Goal: Task Accomplishment & Management: Use online tool/utility

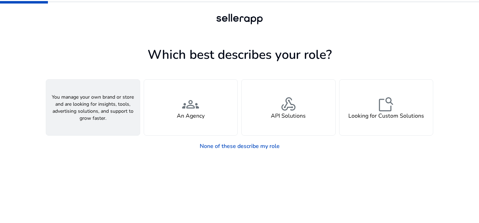
click at [95, 86] on div "person A Seller" at bounding box center [93, 108] width 94 height 56
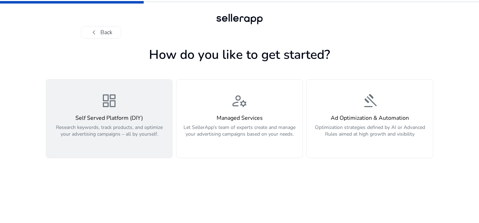
click at [119, 135] on p "Research keywords, track products, and optimize your advertising campaigns – al…" at bounding box center [109, 134] width 118 height 21
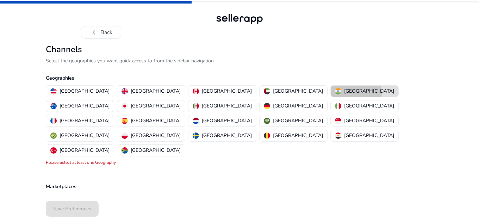
click at [331, 93] on button "India" at bounding box center [365, 91] width 68 height 11
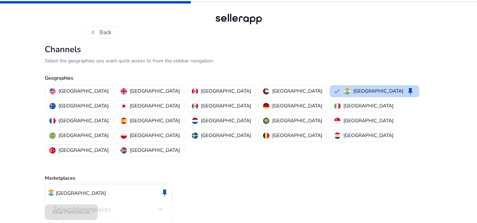
click at [122, 202] on div "Select Marketplaces" at bounding box center [109, 210] width 110 height 16
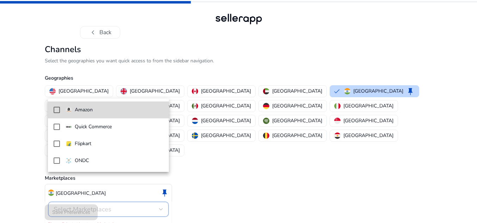
click at [91, 109] on p "Amazon" at bounding box center [84, 110] width 18 height 8
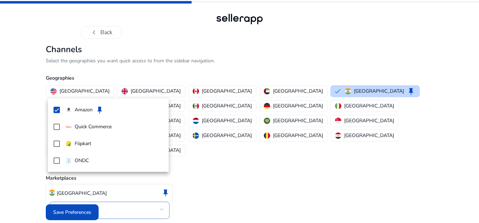
click at [65, 211] on div at bounding box center [239, 111] width 479 height 223
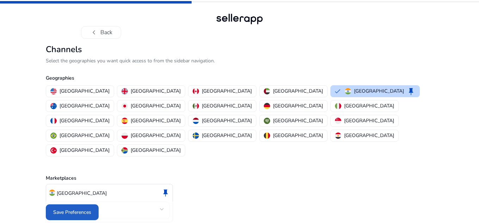
click at [65, 211] on span "Save Preferences" at bounding box center [72, 212] width 38 height 7
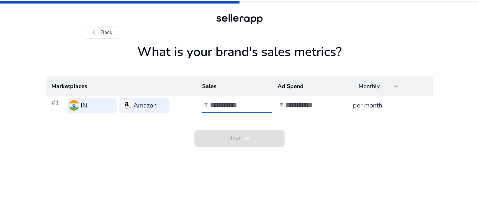
click at [221, 107] on input "number" at bounding box center [234, 105] width 48 height 8
type input "*****"
click at [299, 105] on input "number" at bounding box center [309, 105] width 48 height 8
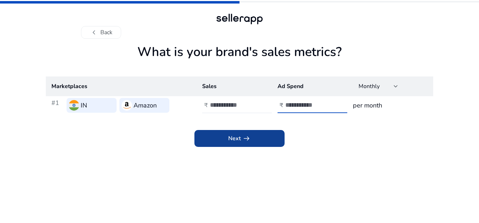
type input "*****"
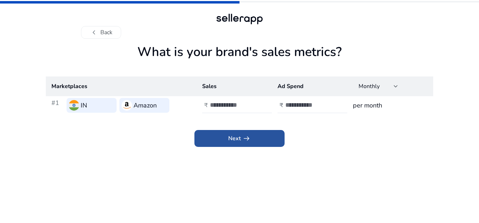
click at [262, 143] on span at bounding box center [239, 138] width 90 height 17
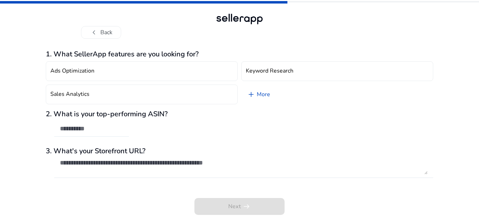
drag, startPoint x: 96, startPoint y: 124, endPoint x: 68, endPoint y: 135, distance: 30.6
click at [68, 135] on div at bounding box center [91, 129] width 63 height 16
click at [64, 128] on input "text" at bounding box center [91, 129] width 63 height 8
paste input "**********"
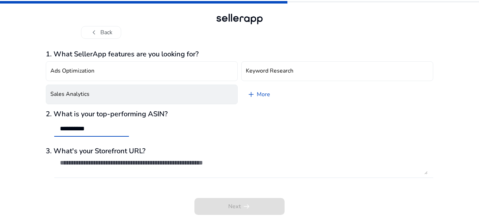
type input "**********"
click at [188, 97] on button "Sales Analytics" at bounding box center [142, 95] width 192 height 20
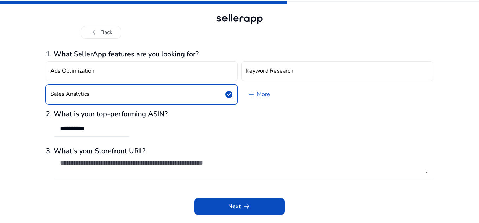
click at [240, 197] on div "Next arrow_right_alt" at bounding box center [240, 201] width 388 height 27
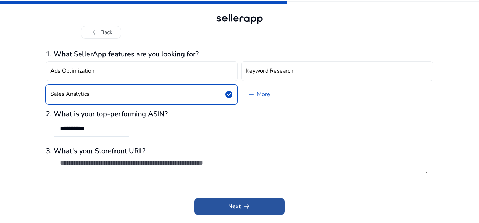
click at [245, 211] on span at bounding box center [239, 206] width 90 height 17
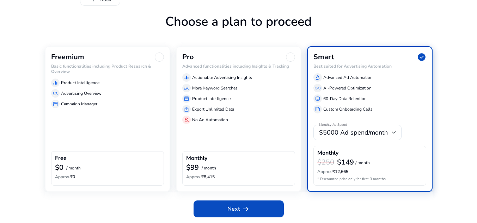
scroll to position [33, 0]
click at [128, 93] on div "manage_search Advertising Overview" at bounding box center [107, 93] width 113 height 8
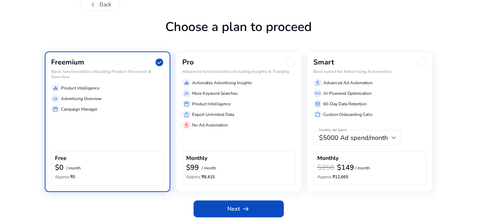
scroll to position [28, 0]
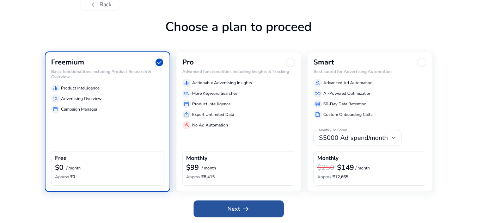
click at [244, 211] on span "arrow_right_alt" at bounding box center [245, 209] width 8 height 8
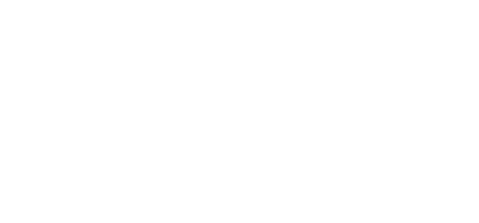
scroll to position [0, 0]
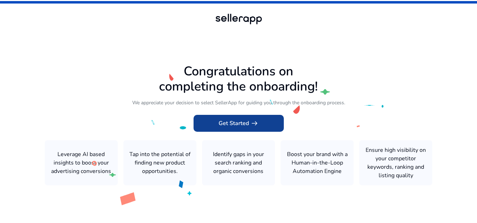
click at [259, 124] on span at bounding box center [238, 123] width 90 height 17
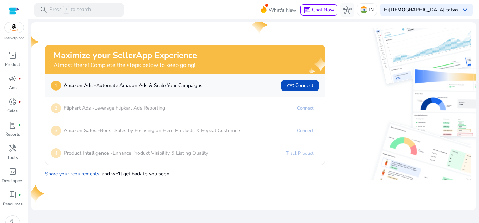
click at [259, 124] on div "3 Amazon Sales - Boost Sales by Focusing on Hero Products & Repeat Customers Co…" at bounding box center [184, 130] width 279 height 23
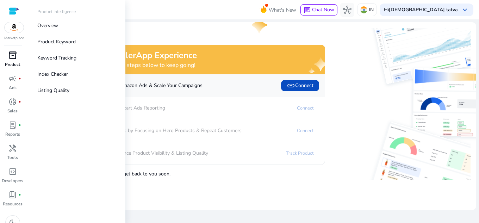
click at [18, 57] on div "inventory_2" at bounding box center [13, 55] width 20 height 11
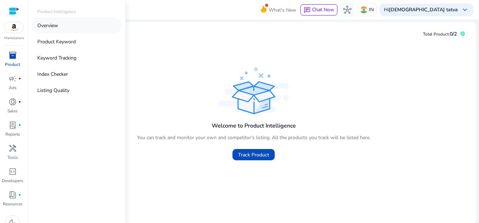
click at [73, 20] on link "Overview" at bounding box center [77, 26] width 90 height 16
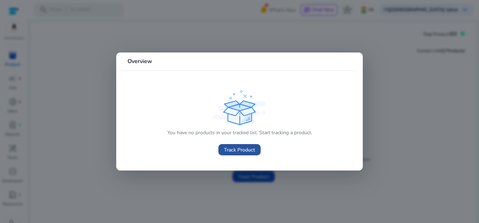
click at [231, 148] on span "Track Product" at bounding box center [239, 149] width 31 height 7
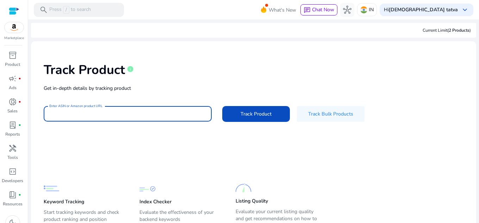
click at [142, 112] on input "Enter ASIN or Amazon product URL" at bounding box center [127, 114] width 157 height 8
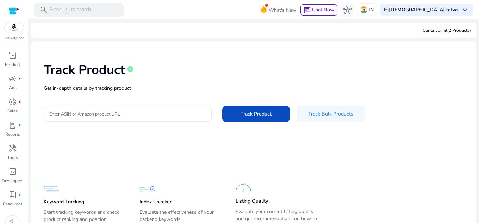
click at [121, 119] on div at bounding box center [127, 114] width 157 height 16
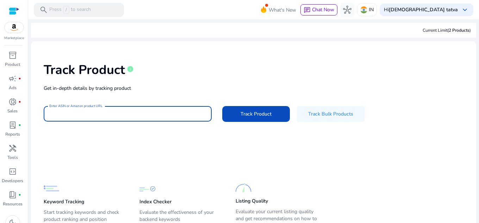
click at [111, 111] on input "Enter ASIN or Amazon product URL" at bounding box center [127, 114] width 157 height 8
paste input "**********"
type input "**********"
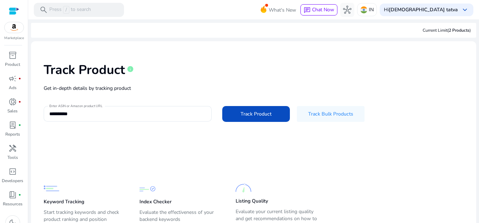
click at [255, 103] on div "**********" at bounding box center [254, 91] width 434 height 89
click at [265, 116] on span "Track Product" at bounding box center [256, 113] width 31 height 7
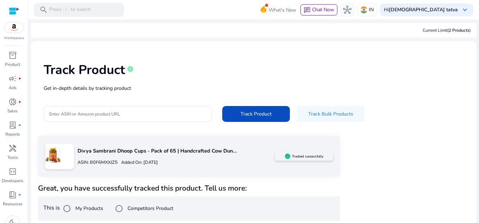
scroll to position [3, 0]
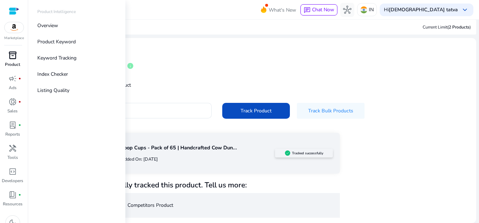
click at [12, 55] on span "inventory_2" at bounding box center [12, 55] width 8 height 8
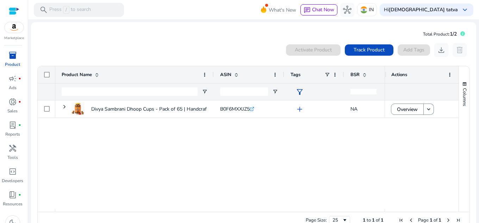
click at [256, 146] on div "Divya Sambrani Dhoop Cups - Pack of 65 | Handcrafted Cow Dung... B0F6MXXJZ5 .st…" at bounding box center [219, 154] width 329 height 109
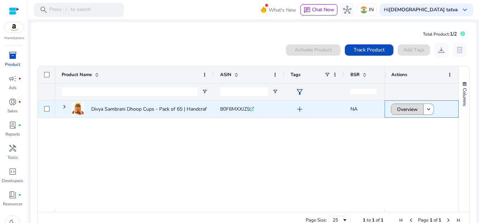
click at [397, 104] on span "Overview" at bounding box center [407, 109] width 21 height 14
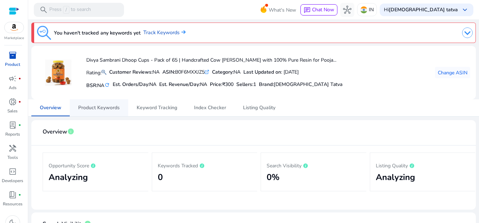
click at [97, 107] on span "Product Keywords" at bounding box center [99, 107] width 42 height 5
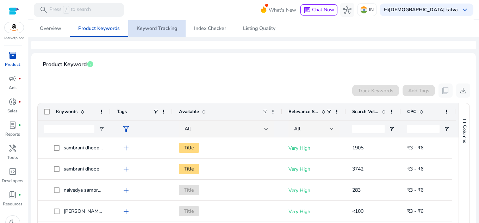
click at [154, 26] on span "Keyword Tracking" at bounding box center [157, 28] width 41 height 5
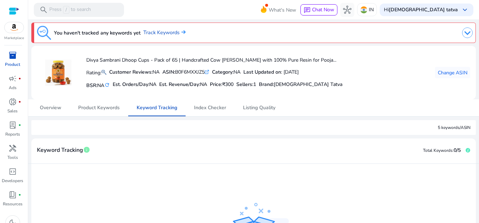
scroll to position [104, 0]
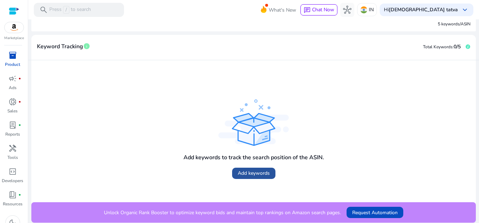
click at [245, 169] on span "Add keywords" at bounding box center [254, 172] width 32 height 7
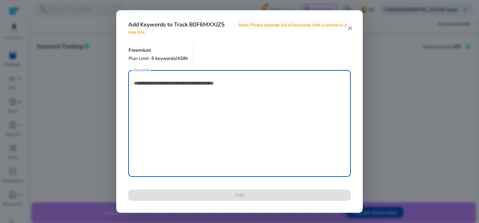
click at [181, 89] on textarea "Keywords" at bounding box center [239, 124] width 211 height 100
click at [175, 83] on textarea "Keywords" at bounding box center [239, 124] width 211 height 100
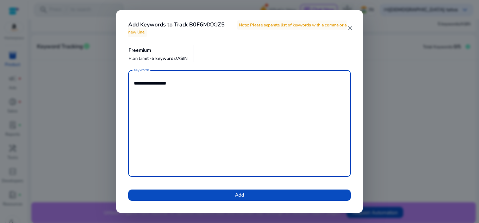
click at [176, 82] on textarea "**********" at bounding box center [239, 124] width 211 height 100
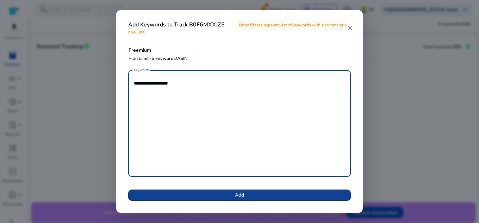
type textarea "**********"
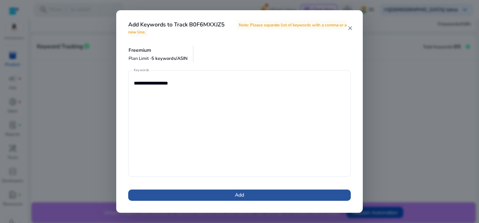
click at [241, 194] on span "Add" at bounding box center [239, 194] width 9 height 7
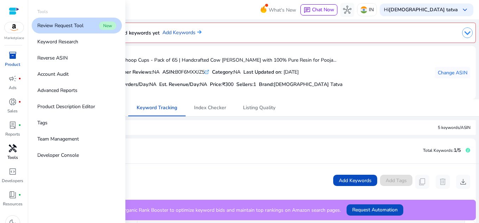
click at [8, 147] on span "handyman" at bounding box center [12, 148] width 8 height 8
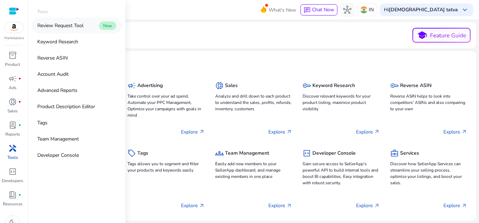
click at [63, 26] on p "Review Request Tool" at bounding box center [60, 25] width 46 height 7
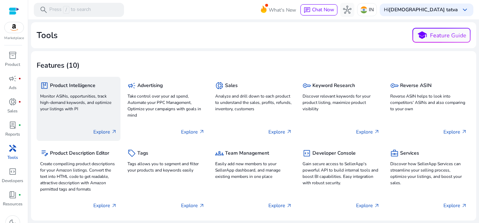
click at [82, 93] on p "Monitor ASINs, opportunities, track high-demand keywords, and optimize your lis…" at bounding box center [78, 102] width 77 height 19
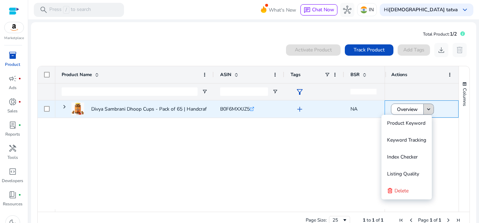
click at [429, 106] on span at bounding box center [429, 109] width 10 height 17
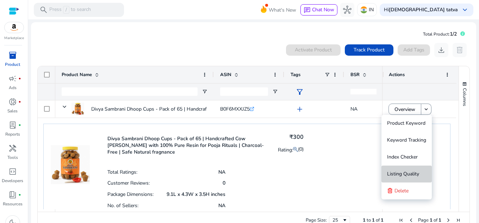
click at [399, 176] on span "Listing Quality" at bounding box center [403, 174] width 32 height 7
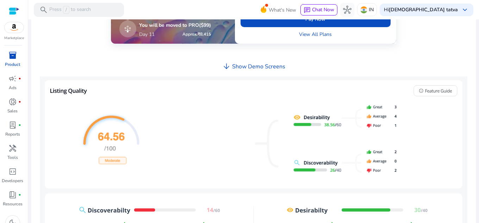
scroll to position [315, 0]
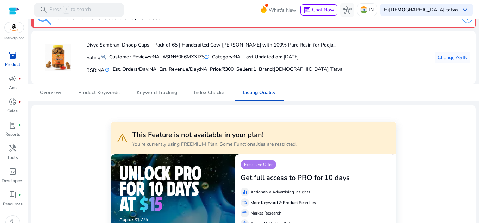
scroll to position [0, 0]
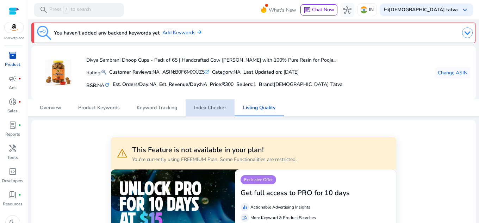
click at [217, 106] on span "Index Checker" at bounding box center [210, 107] width 32 height 5
click at [190, 34] on link "Add Keywords" at bounding box center [181, 33] width 39 height 8
click at [463, 31] on img at bounding box center [467, 32] width 11 height 11
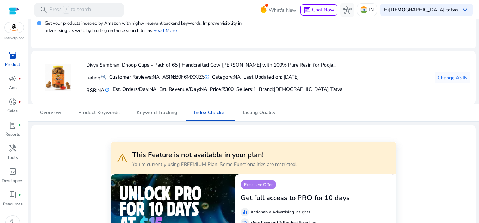
scroll to position [91, 0]
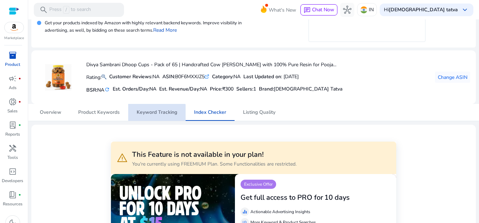
click at [150, 114] on span "Keyword Tracking" at bounding box center [157, 112] width 41 height 5
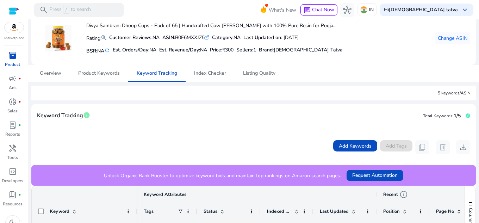
scroll to position [131, 0]
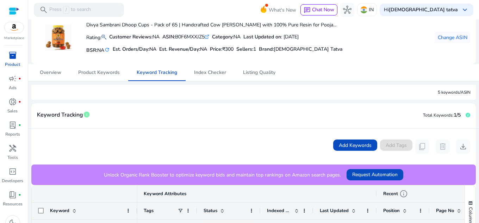
click at [400, 141] on div "Add Keywords Add Tags content_copy delete download" at bounding box center [401, 147] width 137 height 14
click at [104, 70] on span "Product Keywords" at bounding box center [99, 72] width 42 height 5
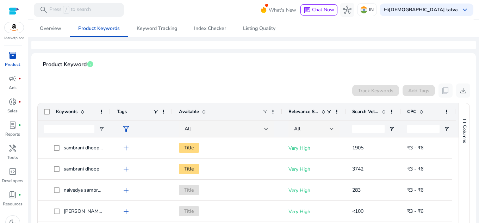
scroll to position [180, 0]
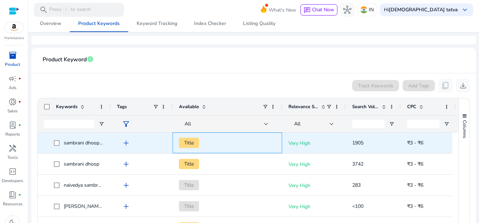
click at [194, 142] on span "Title" at bounding box center [189, 143] width 20 height 10
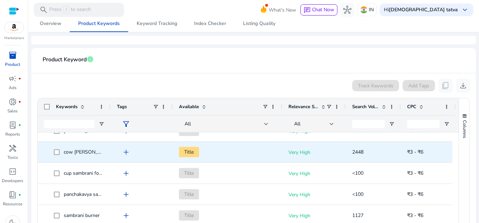
scroll to position [287, 0]
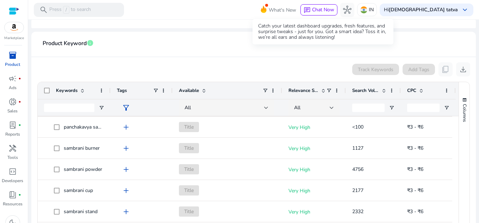
click at [269, 8] on icon at bounding box center [263, 8] width 11 height 10
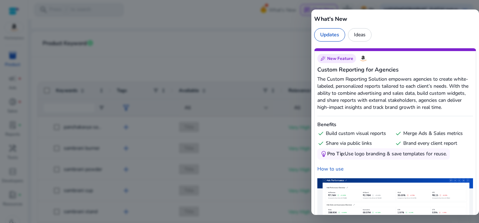
click at [282, 74] on div at bounding box center [239, 111] width 479 height 223
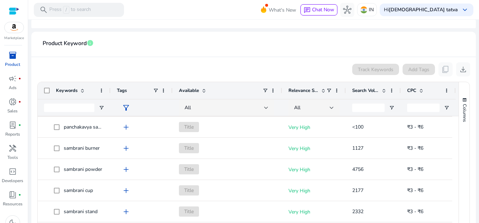
scroll to position [0, 0]
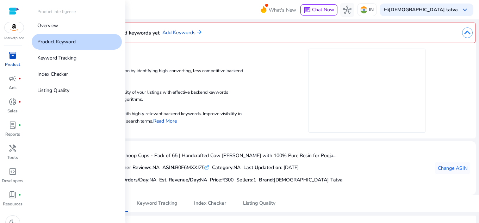
click at [19, 59] on div "inventory_2" at bounding box center [13, 55] width 20 height 11
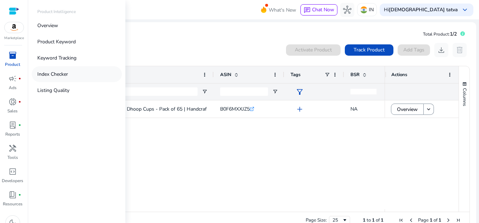
click at [74, 74] on link "Index Checker" at bounding box center [77, 74] width 90 height 16
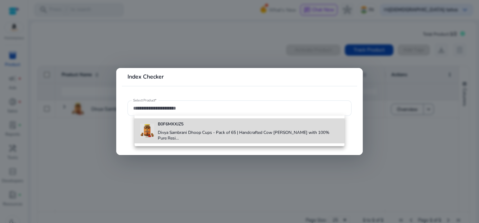
click at [187, 128] on div "B0F6MXXJZ5 Divya Sambrani Dhoop Cups - Pack of 65 | Handcrafted Cow Dung Sambra…" at bounding box center [248, 130] width 181 height 25
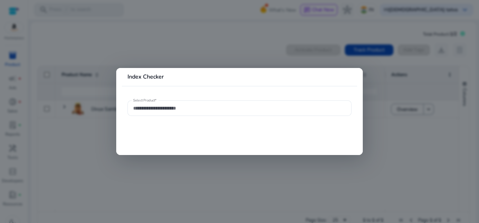
type input "**********"
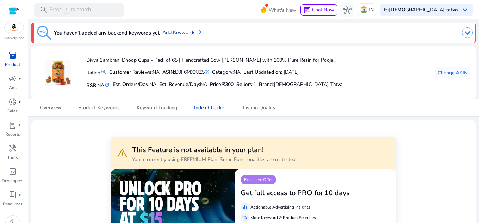
click at [181, 31] on link "Add Keywords" at bounding box center [181, 33] width 39 height 8
click at [6, 83] on div "campaign fiber_manual_record" at bounding box center [13, 78] width 20 height 11
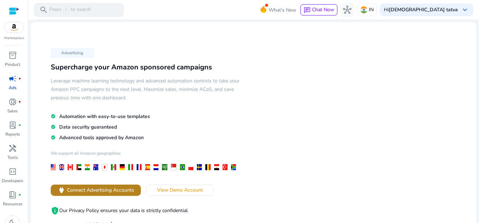
click at [93, 187] on span "Connect Advertising Accounts" at bounding box center [100, 189] width 67 height 7
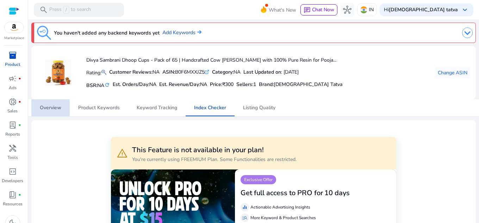
click at [54, 110] on span "Overview" at bounding box center [50, 107] width 21 height 5
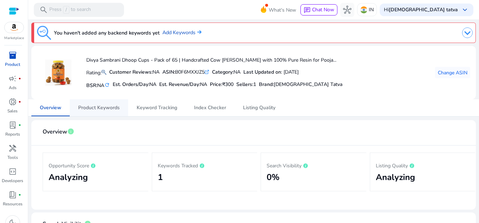
click at [107, 107] on span "Product Keywords" at bounding box center [99, 107] width 42 height 5
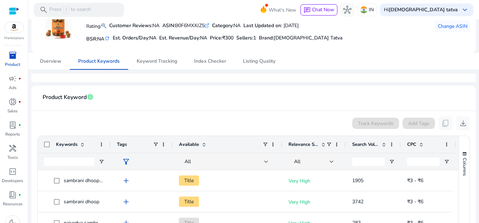
scroll to position [46, 0]
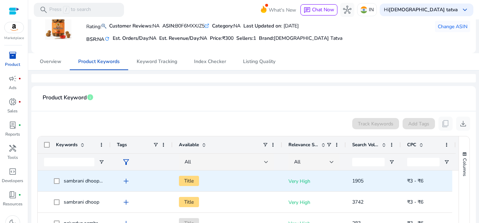
click at [125, 180] on span "add" at bounding box center [126, 181] width 8 height 8
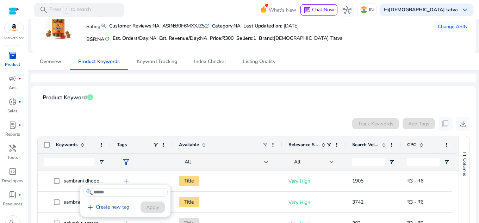
click at [194, 126] on div at bounding box center [239, 111] width 479 height 223
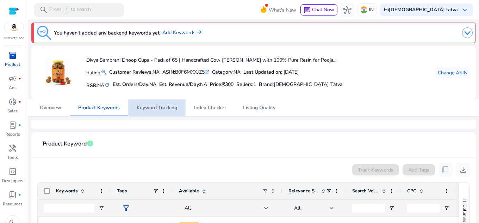
click at [169, 110] on span "Keyword Tracking" at bounding box center [157, 107] width 41 height 5
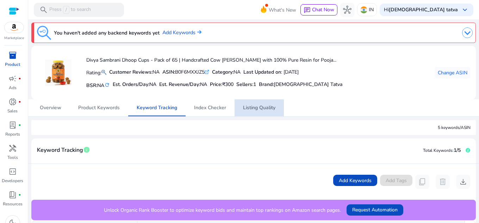
click at [271, 106] on span "Listing Quality" at bounding box center [259, 107] width 32 height 5
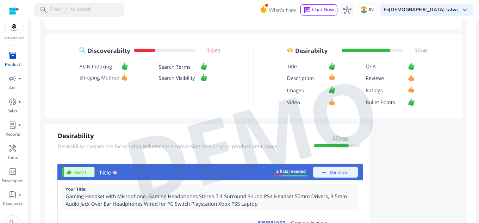
scroll to position [469, 0]
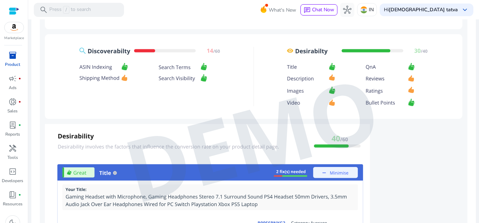
click at [250, 138] on img at bounding box center [254, 140] width 428 height 446
click at [336, 141] on img at bounding box center [254, 140] width 428 height 446
click at [355, 145] on img at bounding box center [254, 140] width 428 height 446
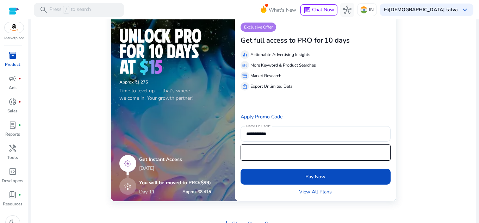
scroll to position [153, 0]
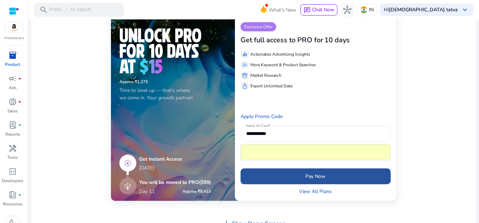
click at [302, 171] on span "submit" at bounding box center [316, 176] width 150 height 17
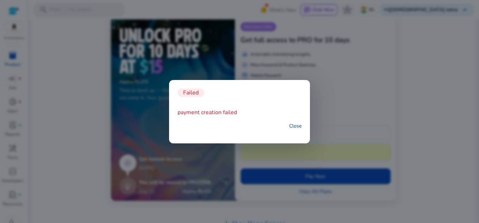
click at [297, 125] on link "Close" at bounding box center [295, 125] width 12 height 7
